Goal: Information Seeking & Learning: Find specific fact

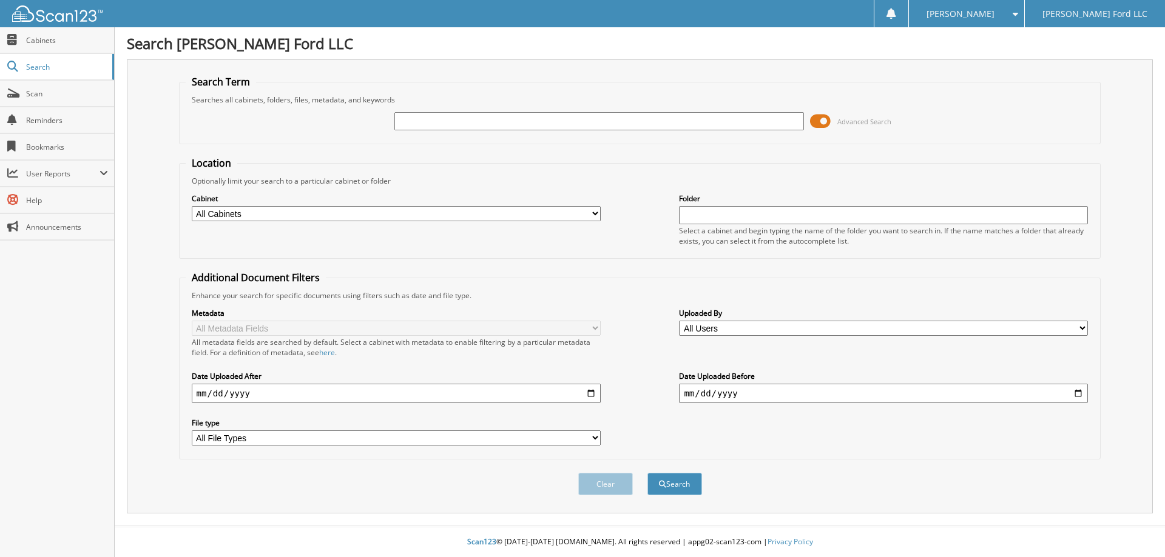
type input "e"
type input "westlake us 2 llc"
click at [669, 488] on button "Search" at bounding box center [674, 484] width 55 height 22
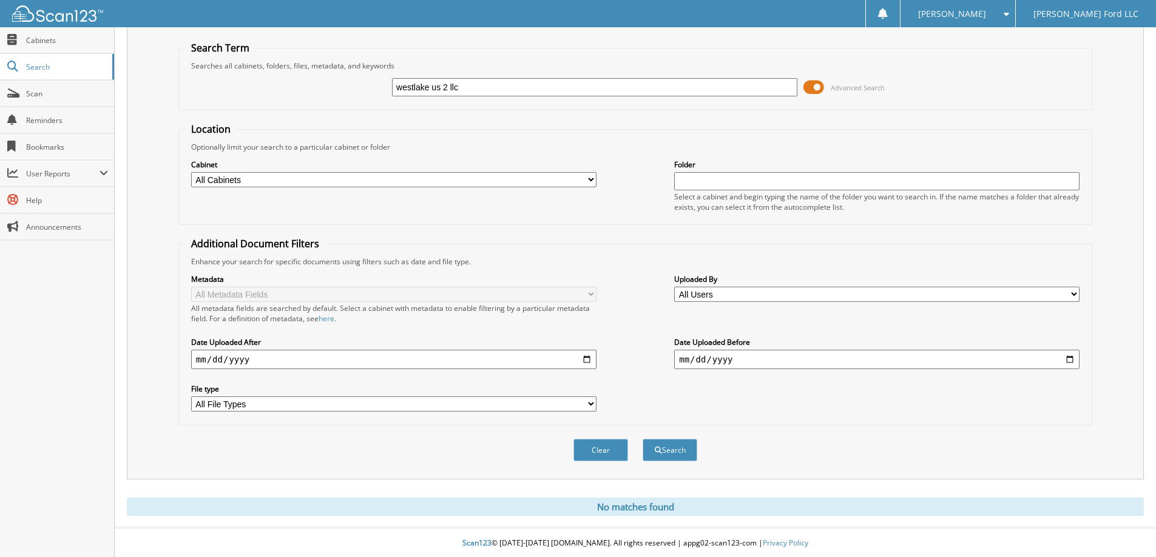
scroll to position [36, 0]
click at [432, 85] on input "westlake us 2 llc" at bounding box center [594, 86] width 405 height 18
type input "eagle us 2 llc"
click at [665, 451] on button "Search" at bounding box center [669, 449] width 55 height 22
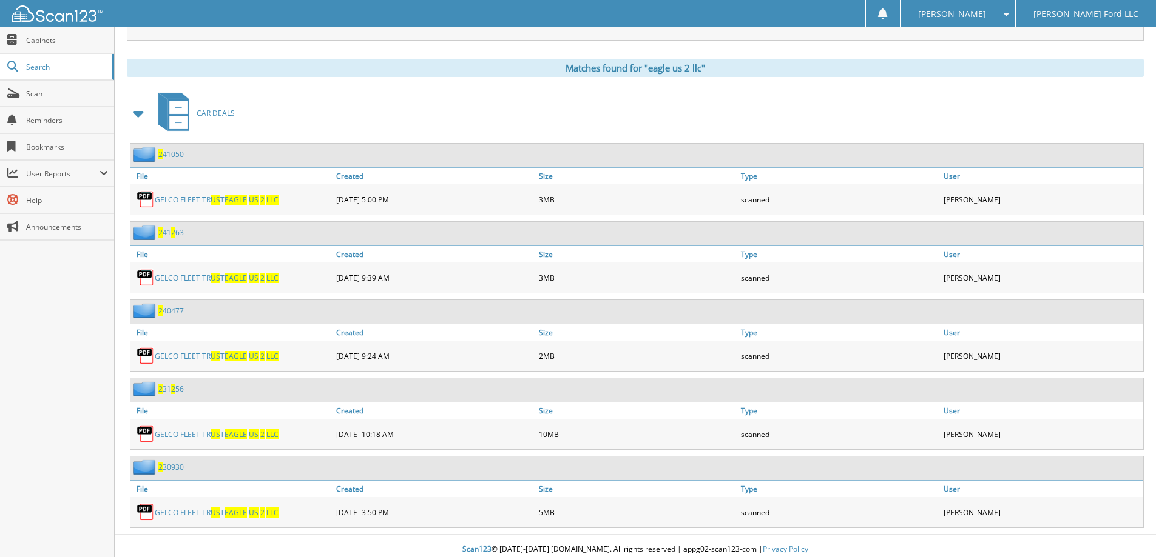
scroll to position [481, 0]
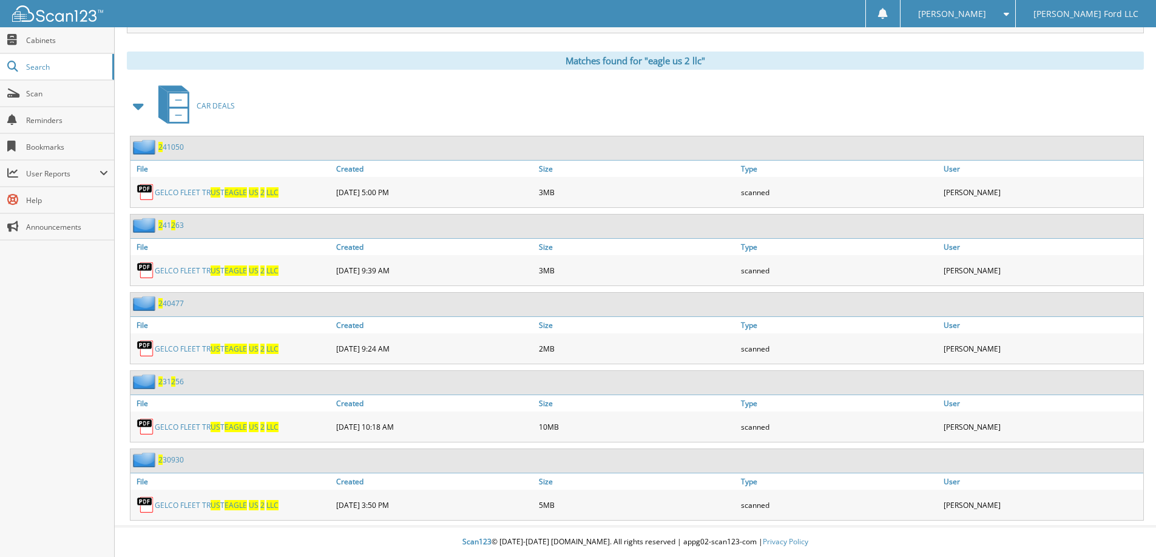
click at [232, 191] on span "EAGLE" at bounding box center [235, 192] width 22 height 10
